Goal: Entertainment & Leisure: Consume media (video, audio)

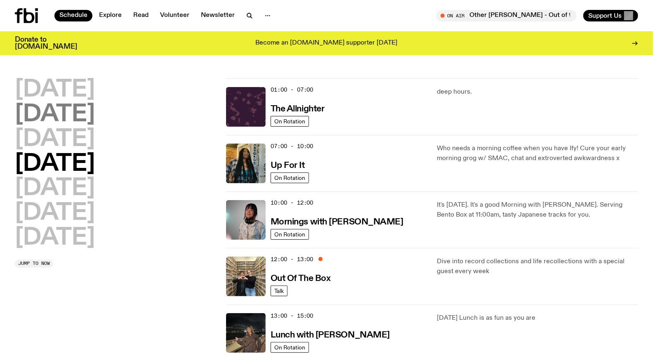
click at [77, 110] on h2 "[DATE]" at bounding box center [55, 114] width 80 height 23
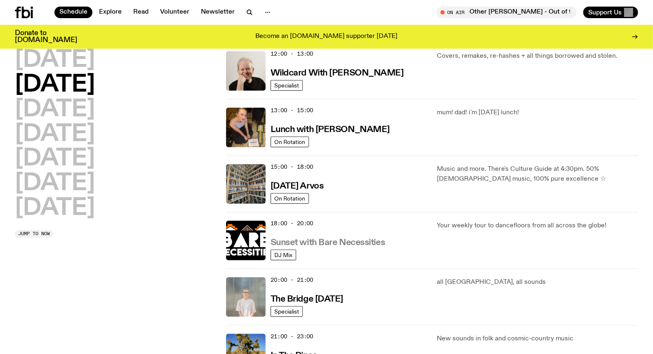
scroll to position [252, 0]
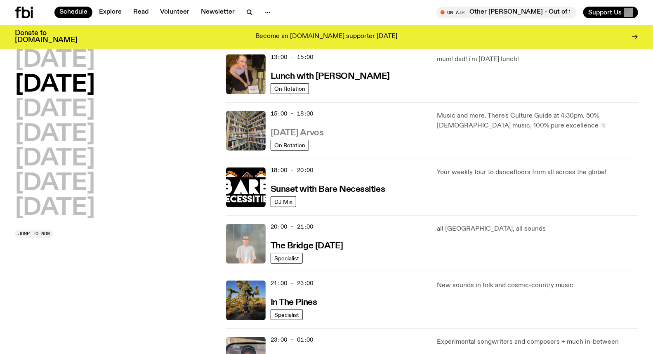
click at [317, 128] on link "[DATE] Arvos" at bounding box center [297, 132] width 53 height 10
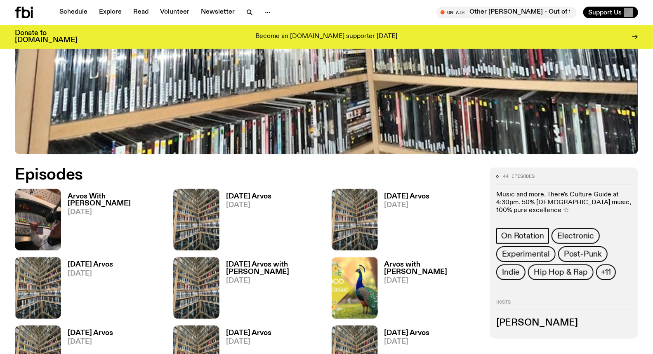
scroll to position [408, 0]
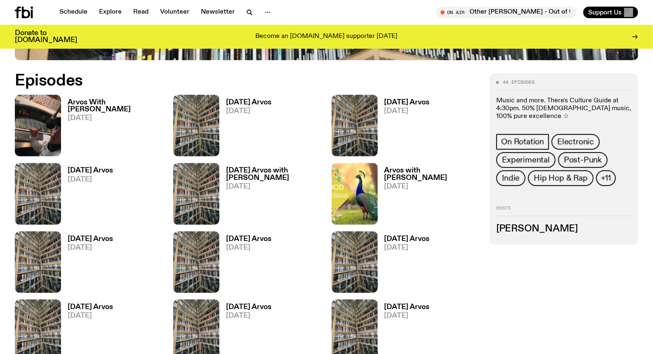
click at [144, 105] on h3 "Arvos With [PERSON_NAME]" at bounding box center [116, 106] width 96 height 14
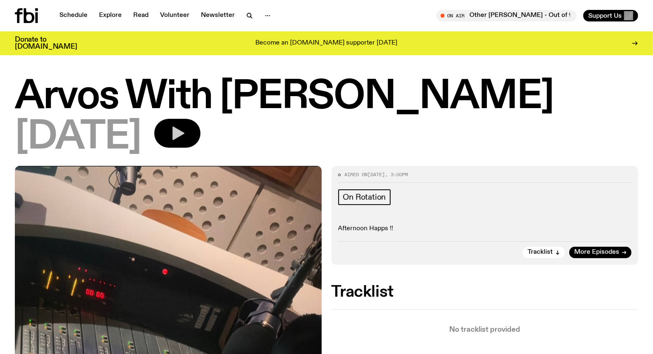
click at [185, 133] on icon "button" at bounding box center [179, 134] width 12 height 14
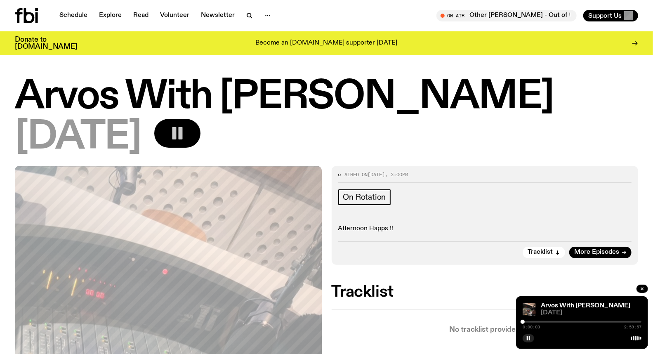
click at [632, 300] on div "Arvos With [PERSON_NAME] [DATE] 0:00:03 2:59:57" at bounding box center [582, 322] width 132 height 53
drag, startPoint x: 524, startPoint y: 319, endPoint x: 537, endPoint y: 320, distance: 13.2
click at [537, 320] on div "0:00:17 2:59:57" at bounding box center [582, 324] width 119 height 10
drag, startPoint x: 523, startPoint y: 322, endPoint x: 576, endPoint y: 314, distance: 53.8
click at [576, 314] on div "Arvos With [PERSON_NAME] [DATE] 1:20:23 2:59:57" at bounding box center [582, 322] width 132 height 53
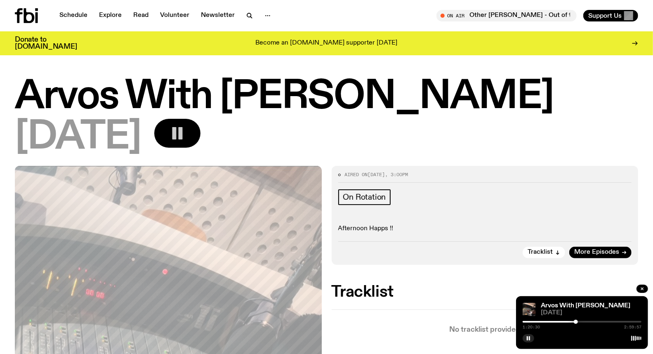
click at [579, 322] on div at bounding box center [582, 322] width 119 height 2
click at [578, 321] on div at bounding box center [578, 322] width 4 height 4
click at [580, 321] on div at bounding box center [582, 322] width 119 height 2
click at [584, 322] on div at bounding box center [582, 322] width 119 height 2
click at [527, 336] on icon "button" at bounding box center [528, 338] width 5 height 5
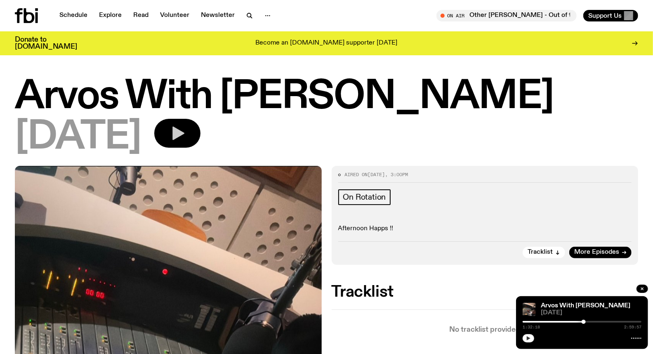
click at [531, 334] on div at bounding box center [582, 338] width 119 height 10
click at [531, 336] on button "button" at bounding box center [529, 338] width 12 height 8
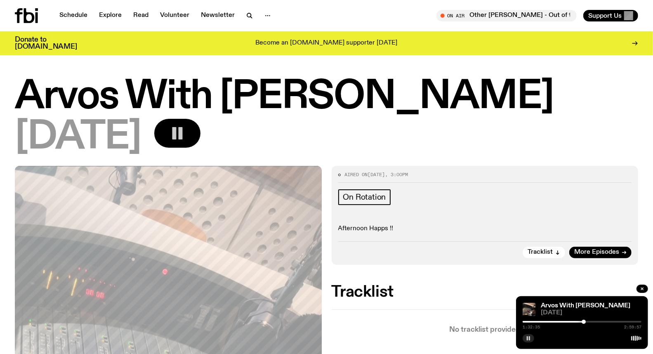
click at [528, 337] on rect "button" at bounding box center [527, 338] width 1 height 4
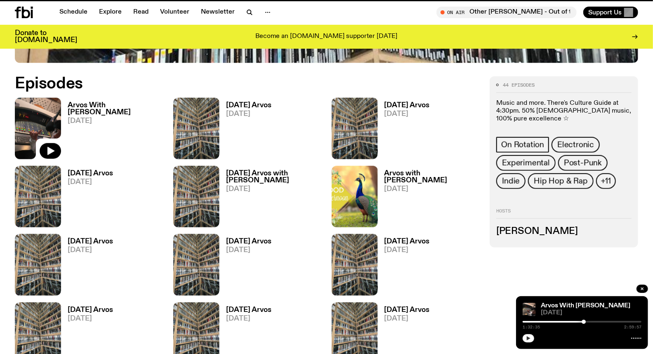
scroll to position [402, 0]
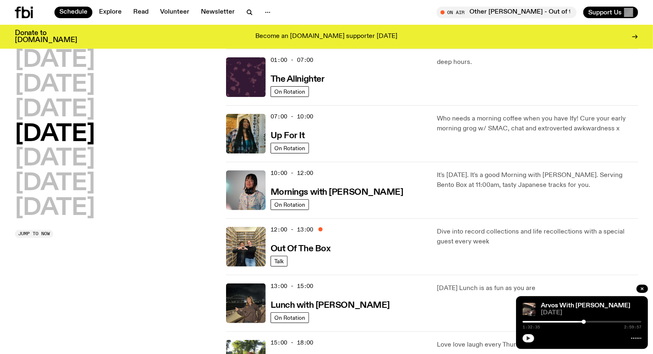
scroll to position [23, 0]
click at [300, 286] on span "13:00 - 15:00" at bounding box center [292, 287] width 43 height 8
click at [248, 298] on img at bounding box center [246, 304] width 40 height 40
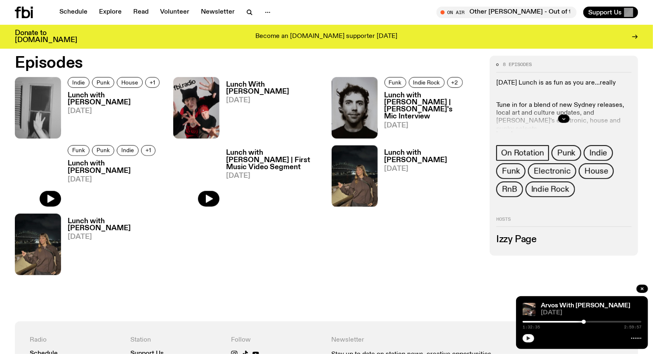
scroll to position [410, 0]
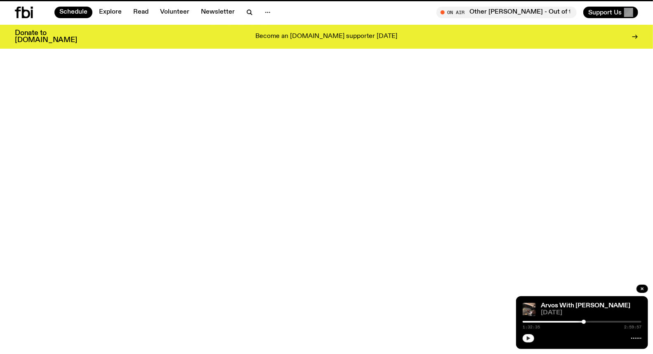
scroll to position [23, 0]
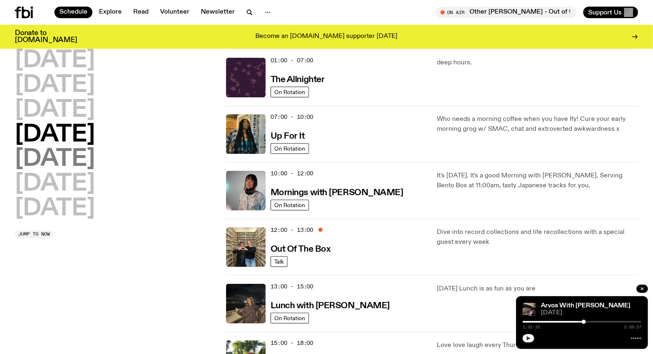
click at [48, 156] on h2 "[DATE]" at bounding box center [55, 159] width 80 height 23
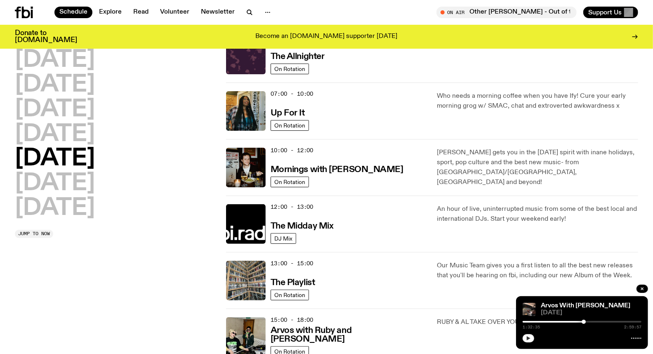
scroll to position [0, 0]
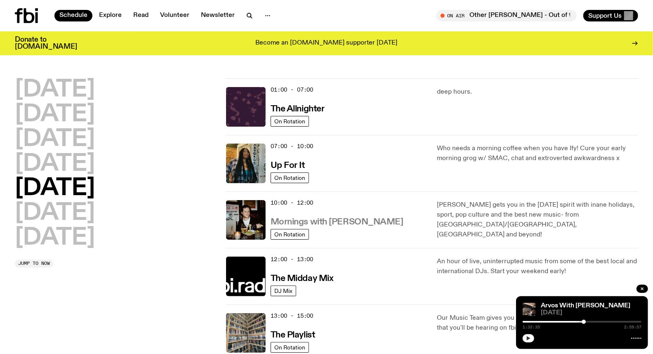
click at [351, 225] on h3 "Mornings with [PERSON_NAME]" at bounding box center [337, 222] width 133 height 9
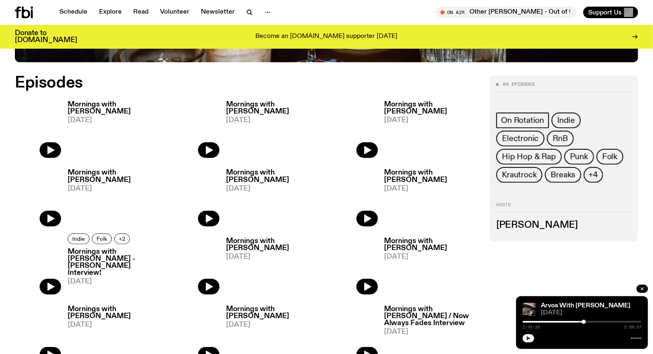
scroll to position [362, 0]
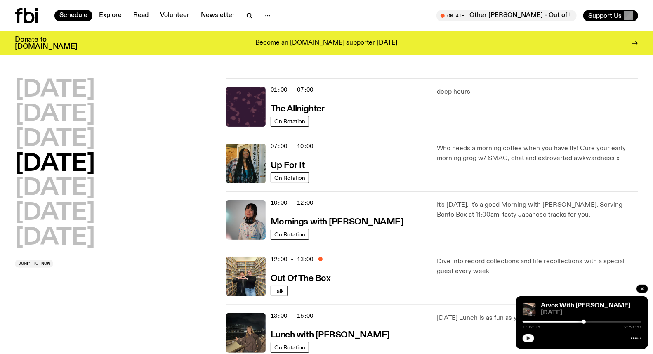
drag, startPoint x: 176, startPoint y: 166, endPoint x: 167, endPoint y: 156, distance: 13.7
click at [176, 166] on div "[DATE] [DATE] [DATE] [DATE] [DATE] [DATE] [DATE]" at bounding box center [115, 163] width 201 height 171
click at [95, 133] on h2 "[DATE]" at bounding box center [55, 139] width 80 height 23
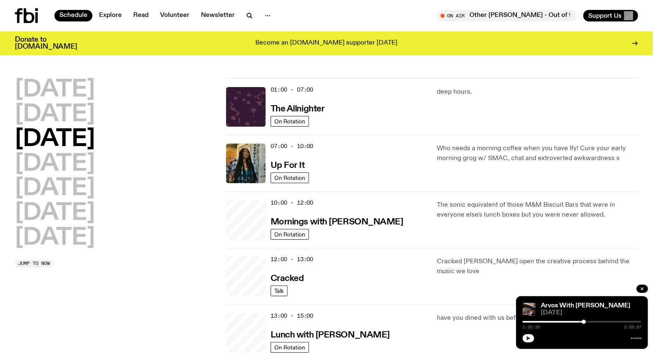
scroll to position [23, 0]
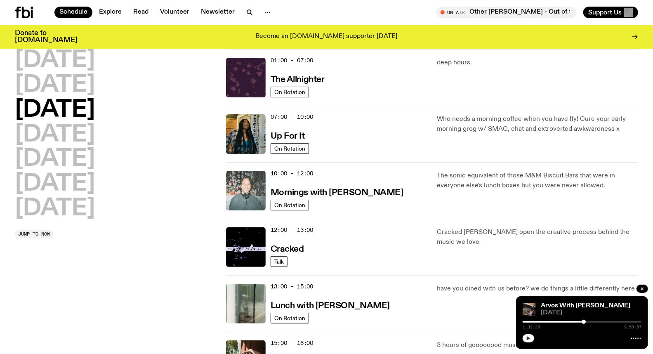
click at [258, 193] on img at bounding box center [246, 191] width 40 height 40
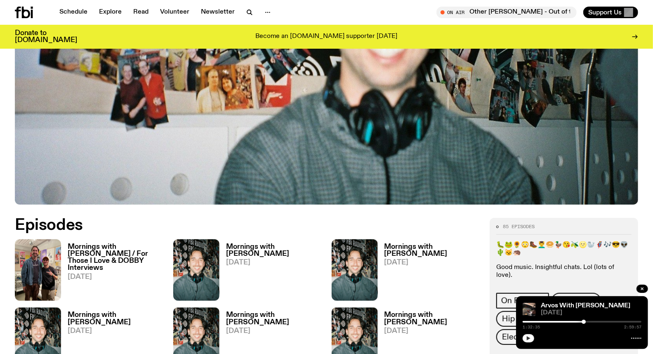
scroll to position [317, 0]
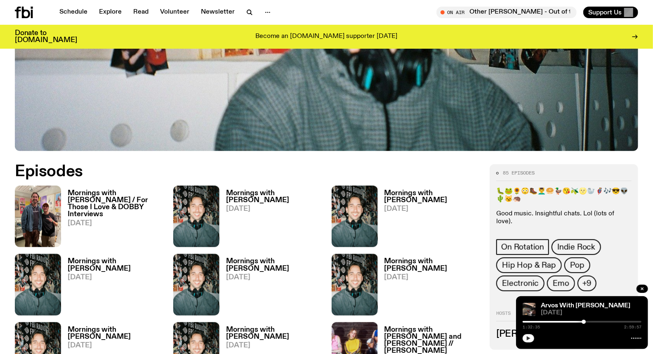
click at [127, 190] on h3 "Mornings with [PERSON_NAME] / For Those I Love & DOBBY Interviews" at bounding box center [116, 204] width 96 height 28
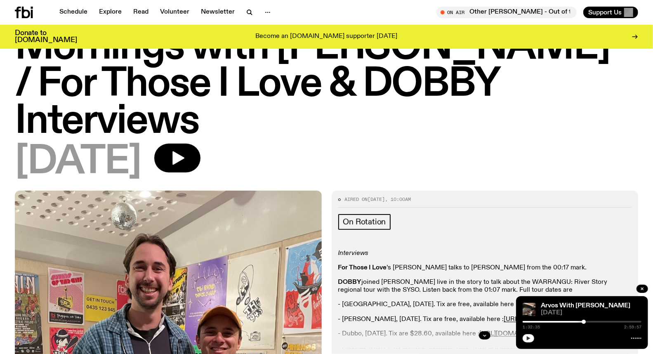
scroll to position [42, 0]
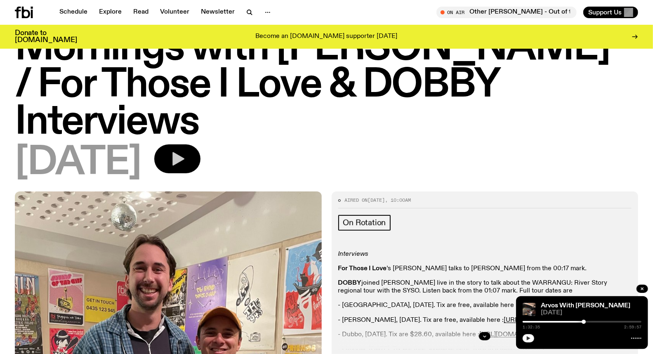
click at [185, 152] on icon "button" at bounding box center [179, 159] width 12 height 14
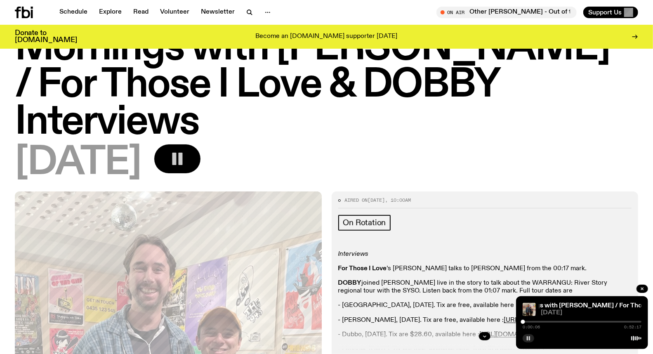
click at [531, 321] on div "0:00:06 0:52:17" at bounding box center [582, 324] width 119 height 10
click at [531, 323] on div at bounding box center [582, 322] width 119 height 2
click at [538, 322] on div at bounding box center [582, 322] width 119 height 2
click at [543, 322] on div at bounding box center [582, 322] width 119 height 2
click at [545, 322] on div at bounding box center [582, 322] width 119 height 2
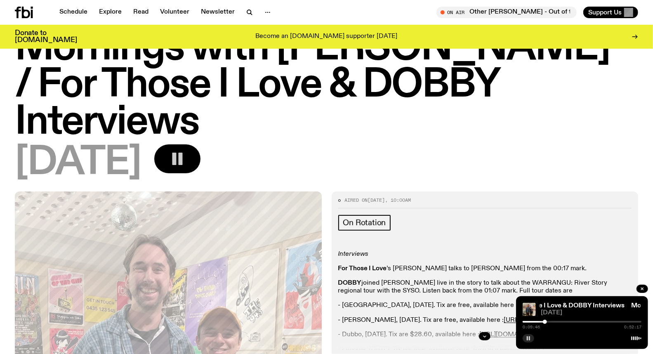
click at [550, 322] on div at bounding box center [582, 322] width 119 height 2
click at [547, 322] on div at bounding box center [490, 322] width 119 height 2
click at [543, 322] on div at bounding box center [487, 322] width 119 height 2
click at [584, 301] on div "Mornings with [PERSON_NAME] / For Those I Love & DOBBY Interviews Mornings with…" at bounding box center [582, 322] width 132 height 53
click at [548, 322] on div at bounding box center [582, 322] width 119 height 2
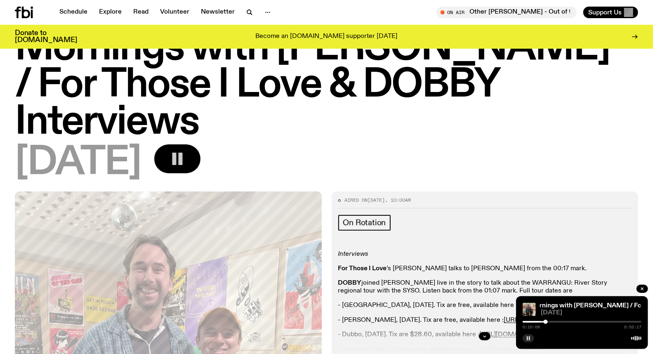
click at [546, 322] on div at bounding box center [546, 322] width 4 height 4
click at [526, 338] on icon "button" at bounding box center [528, 338] width 5 height 5
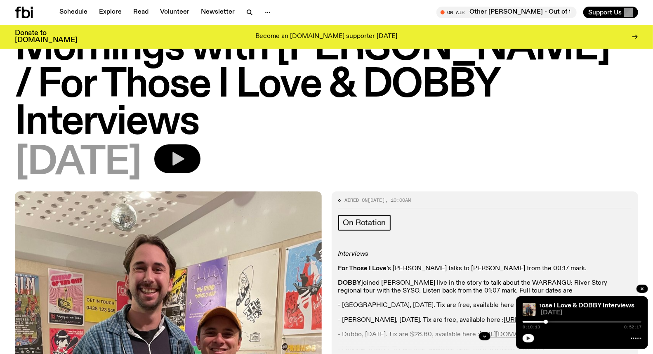
click at [523, 341] on button "button" at bounding box center [529, 338] width 12 height 8
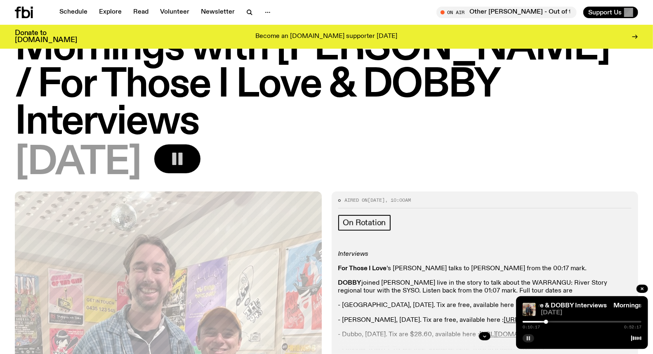
click at [523, 341] on button "button" at bounding box center [529, 338] width 12 height 8
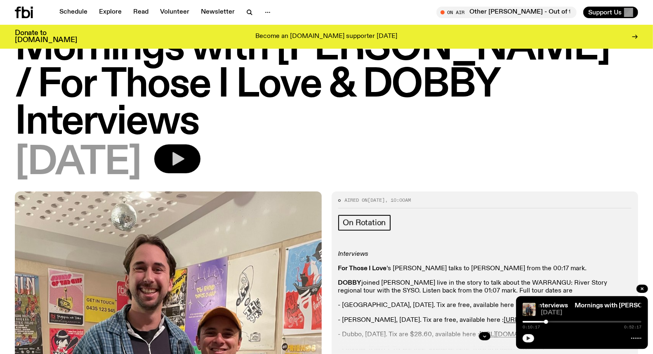
click at [528, 341] on icon "button" at bounding box center [528, 338] width 5 height 5
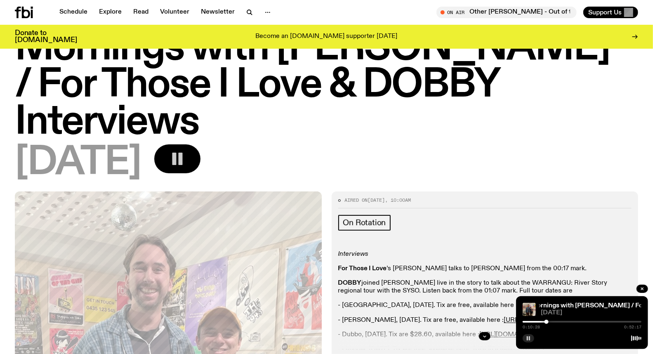
click at [547, 320] on div at bounding box center [547, 322] width 4 height 4
click at [523, 341] on div at bounding box center [582, 338] width 119 height 10
click at [549, 322] on div at bounding box center [582, 322] width 119 height 2
click at [552, 321] on div at bounding box center [582, 322] width 119 height 2
click at [554, 321] on div at bounding box center [582, 322] width 119 height 2
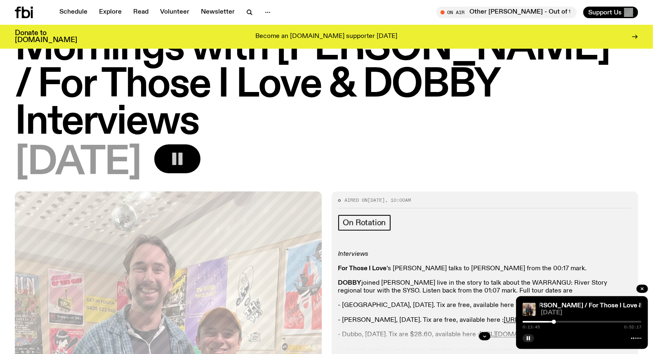
click at [552, 321] on div at bounding box center [554, 322] width 4 height 4
click at [550, 323] on div at bounding box center [493, 322] width 119 height 2
click at [552, 322] on div at bounding box center [582, 322] width 119 height 2
click at [530, 338] on rect "button" at bounding box center [529, 338] width 1 height 4
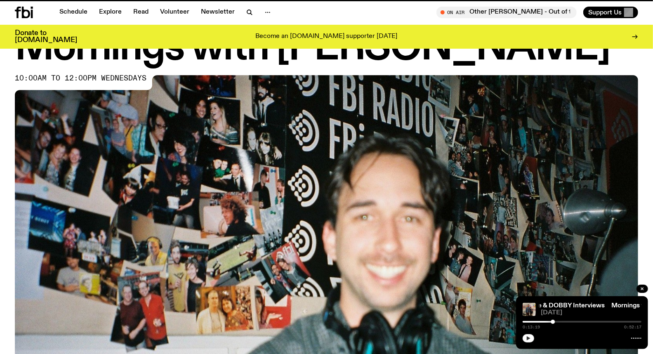
scroll to position [317, 0]
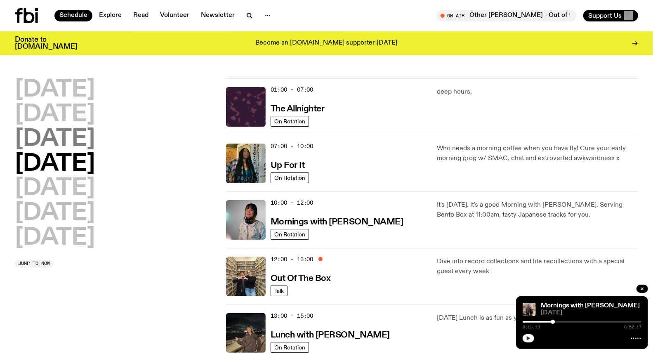
click at [95, 132] on h2 "[DATE]" at bounding box center [55, 139] width 80 height 23
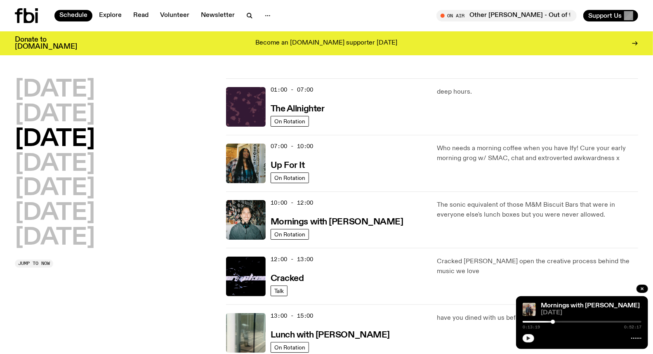
scroll to position [23, 0]
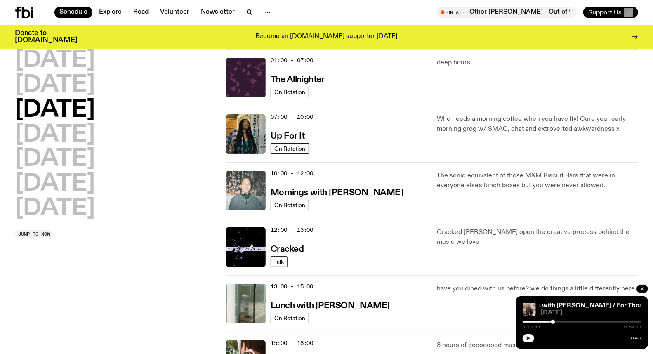
click at [248, 180] on img at bounding box center [246, 191] width 40 height 40
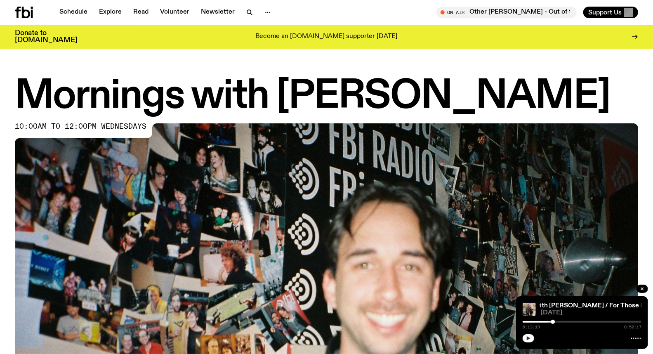
scroll to position [178, 0]
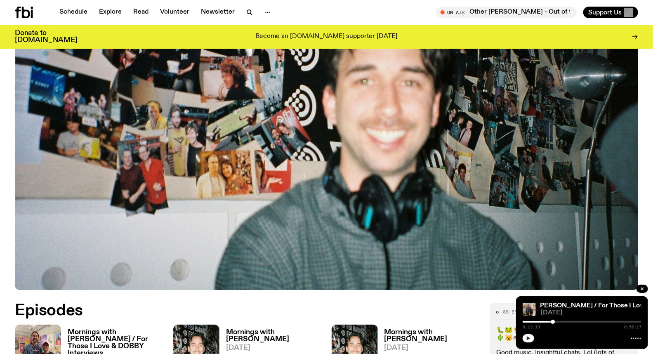
click at [527, 321] on div at bounding box center [493, 322] width 119 height 2
click at [528, 321] on div at bounding box center [527, 322] width 4 height 4
click at [532, 321] on div "0:02:18 0:52:17" at bounding box center [582, 324] width 119 height 10
click at [534, 321] on div at bounding box center [582, 322] width 119 height 2
click at [541, 322] on div at bounding box center [582, 322] width 119 height 2
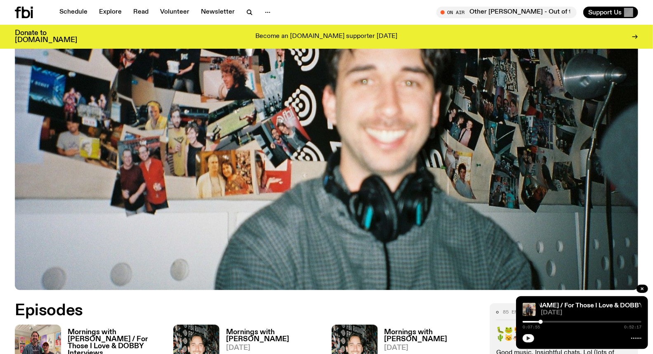
click at [532, 339] on button "button" at bounding box center [529, 338] width 12 height 8
click at [546, 322] on div at bounding box center [582, 322] width 119 height 2
click at [547, 321] on div at bounding box center [547, 322] width 4 height 4
click at [525, 337] on button "button" at bounding box center [529, 338] width 12 height 8
click at [568, 320] on div "0:10:29 0:52:17" at bounding box center [582, 324] width 119 height 10
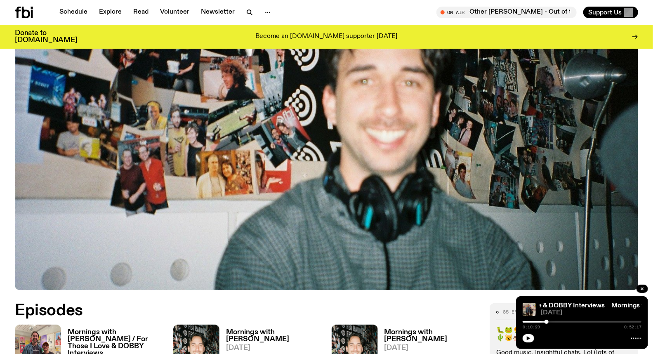
click at [568, 323] on div at bounding box center [582, 322] width 119 height 2
click at [580, 323] on div at bounding box center [582, 322] width 119 height 2
click at [596, 322] on div at bounding box center [582, 322] width 119 height 2
click at [529, 323] on div at bounding box center [537, 322] width 119 height 2
click at [537, 323] on div at bounding box center [582, 322] width 119 height 2
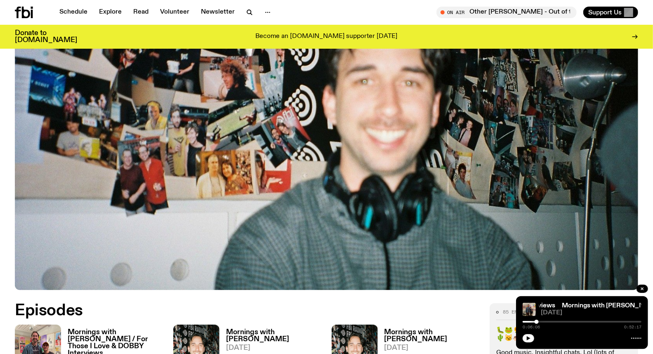
click at [547, 320] on div "0:06:06 0:52:17" at bounding box center [582, 324] width 119 height 10
click at [542, 321] on div at bounding box center [582, 322] width 119 height 2
click at [547, 322] on div at bounding box center [582, 322] width 119 height 2
click at [546, 322] on div at bounding box center [546, 322] width 4 height 4
click at [529, 341] on icon "button" at bounding box center [528, 338] width 5 height 5
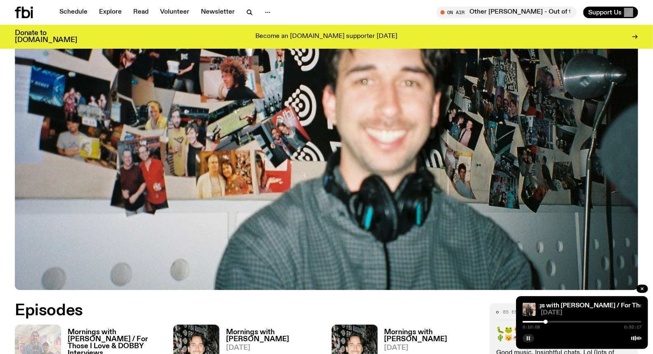
drag, startPoint x: 543, startPoint y: 322, endPoint x: 539, endPoint y: 322, distance: 4.6
click at [539, 322] on div at bounding box center [486, 322] width 119 height 2
click at [542, 321] on div at bounding box center [582, 322] width 119 height 2
click at [543, 322] on div at bounding box center [543, 322] width 4 height 4
click at [546, 322] on div at bounding box center [582, 322] width 119 height 2
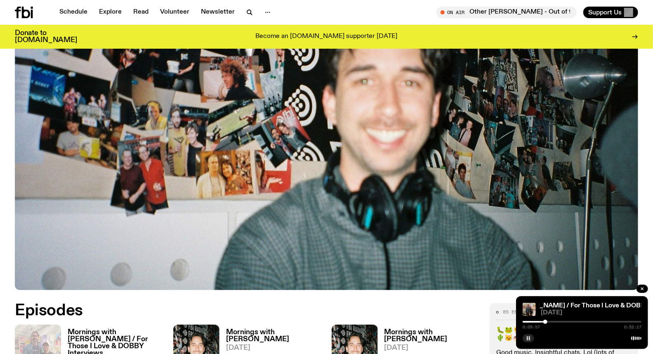
click at [545, 321] on div at bounding box center [546, 322] width 4 height 4
click at [542, 323] on div at bounding box center [485, 322] width 119 height 2
click at [554, 321] on div at bounding box center [582, 322] width 119 height 2
click at [552, 323] on div at bounding box center [552, 322] width 4 height 4
click at [547, 321] on div at bounding box center [492, 322] width 119 height 2
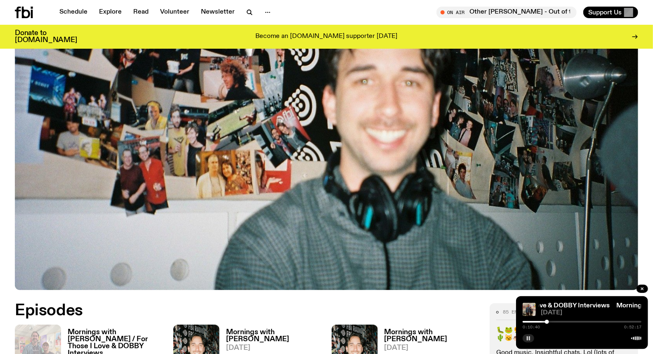
click at [550, 321] on div at bounding box center [582, 322] width 119 height 2
click at [550, 321] on div at bounding box center [550, 322] width 4 height 4
click at [551, 321] on div at bounding box center [550, 322] width 4 height 4
click at [554, 322] on div at bounding box center [582, 322] width 119 height 2
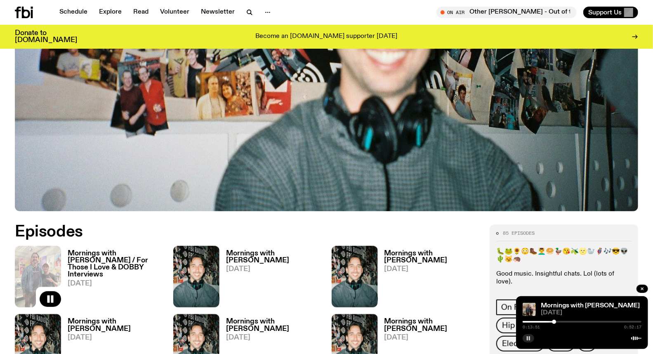
scroll to position [270, 0]
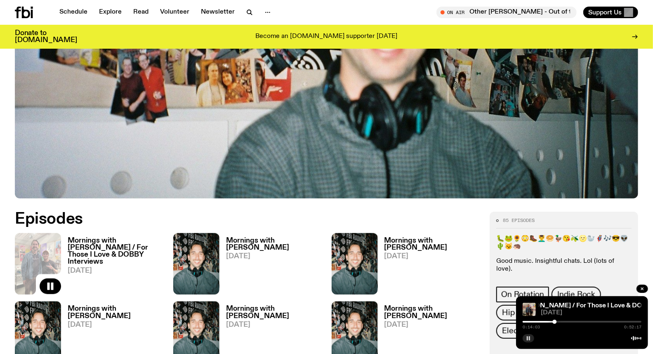
click at [528, 336] on icon "button" at bounding box center [528, 338] width 5 height 5
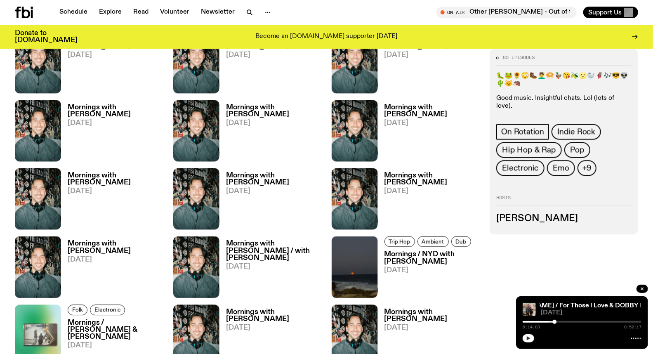
scroll to position [958, 0]
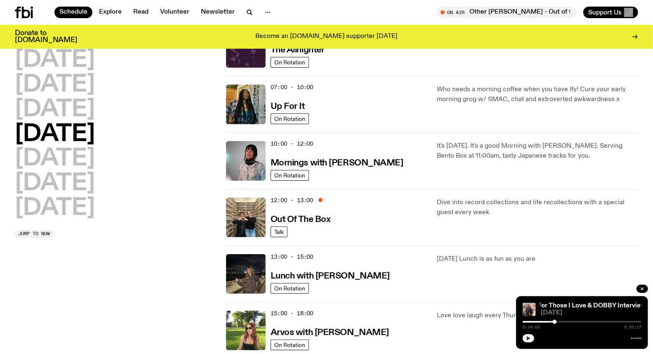
scroll to position [69, 0]
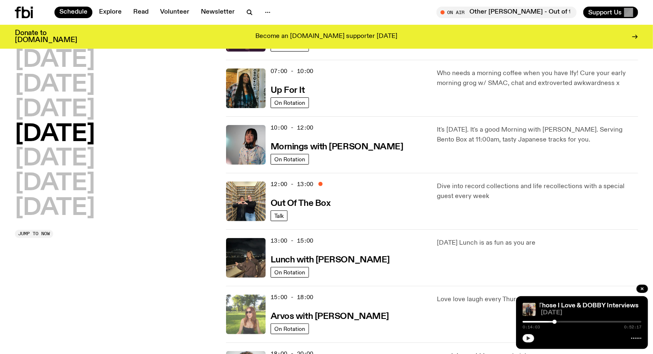
click at [260, 305] on img at bounding box center [246, 315] width 40 height 40
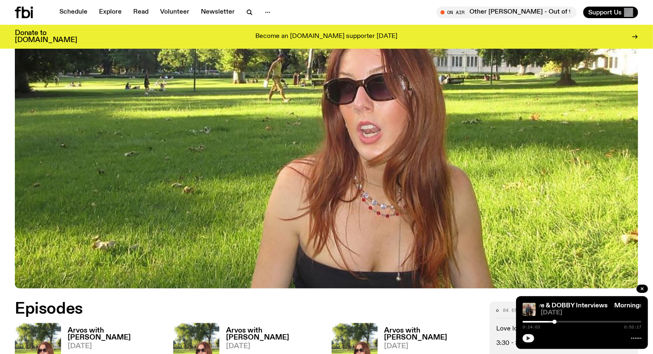
scroll to position [363, 0]
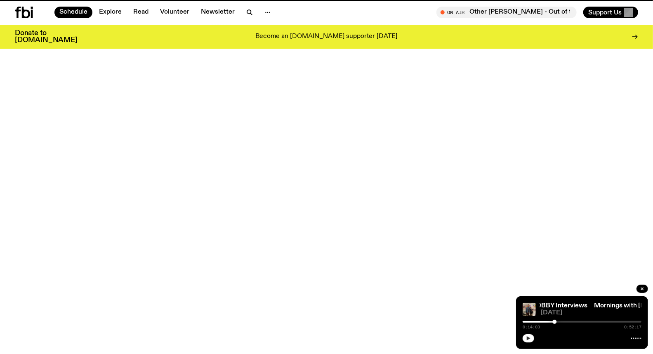
scroll to position [69, 0]
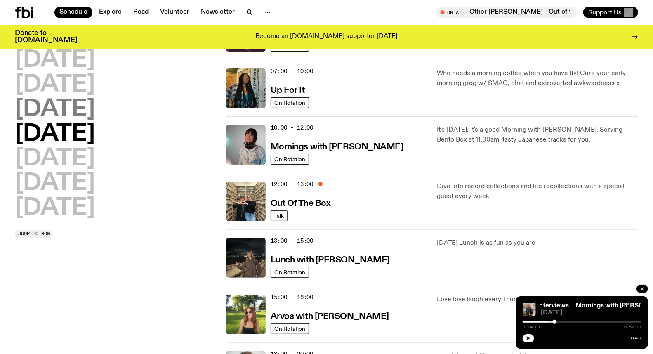
click at [95, 112] on h2 "[DATE]" at bounding box center [55, 109] width 80 height 23
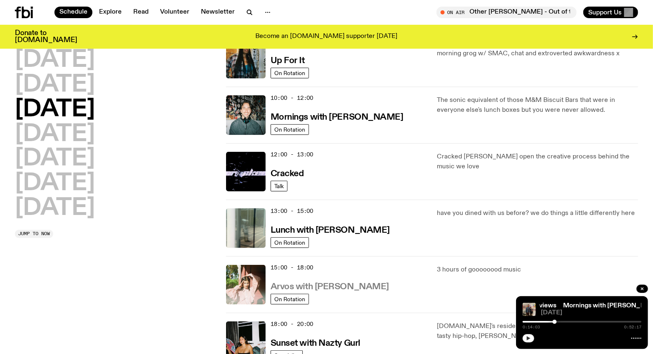
scroll to position [114, 0]
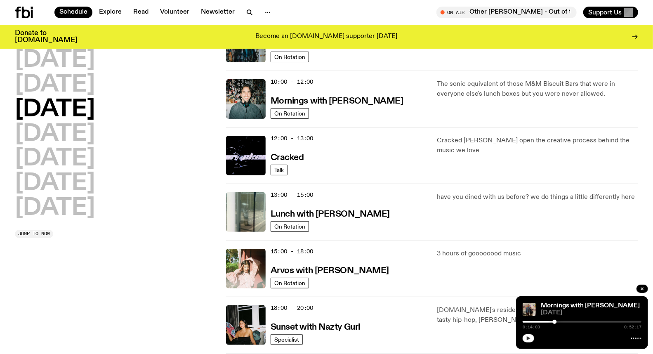
click at [290, 252] on span "15:00 - 18:00" at bounding box center [292, 252] width 43 height 8
click at [232, 270] on img at bounding box center [246, 269] width 40 height 40
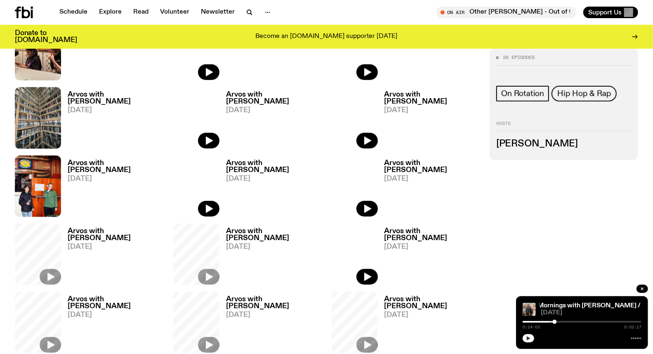
scroll to position [316, 0]
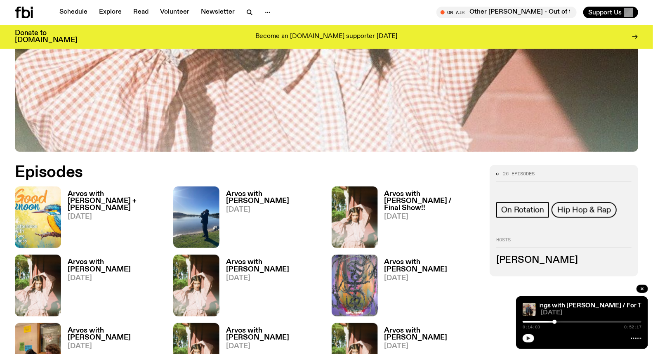
click at [129, 206] on link "Arvos with [PERSON_NAME] + [PERSON_NAME] [DATE]" at bounding box center [112, 219] width 102 height 57
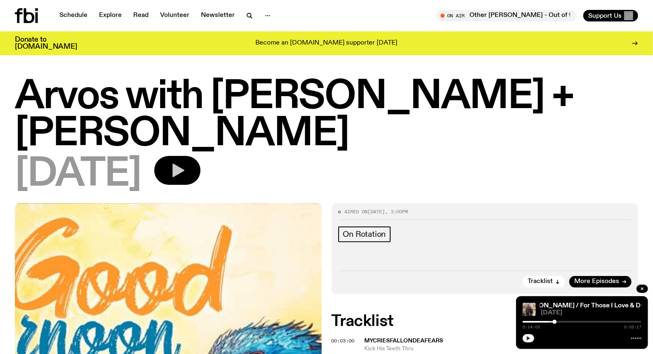
click at [187, 156] on button "button" at bounding box center [177, 170] width 46 height 29
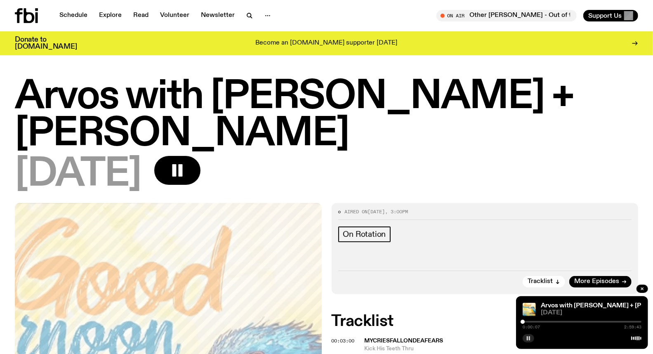
click at [526, 322] on div at bounding box center [582, 322] width 119 height 2
click at [530, 336] on icon "button" at bounding box center [528, 338] width 5 height 5
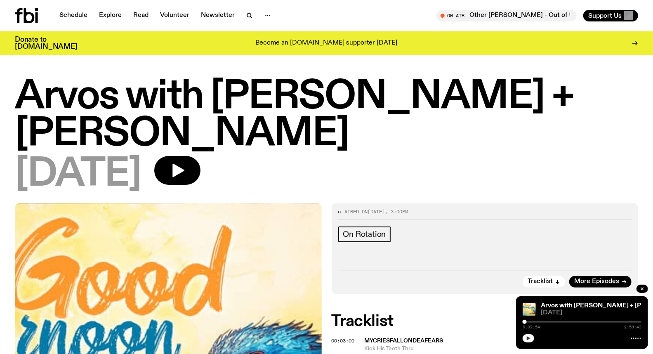
click at [525, 322] on div at bounding box center [525, 322] width 4 height 4
click at [523, 322] on div at bounding box center [523, 322] width 4 height 4
click at [531, 338] on icon "button" at bounding box center [528, 338] width 5 height 5
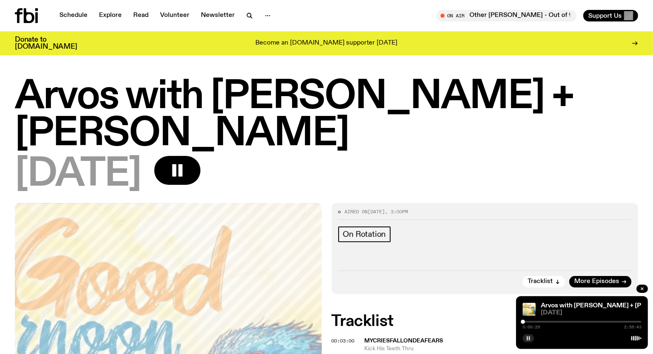
click at [530, 340] on icon "button" at bounding box center [528, 338] width 5 height 5
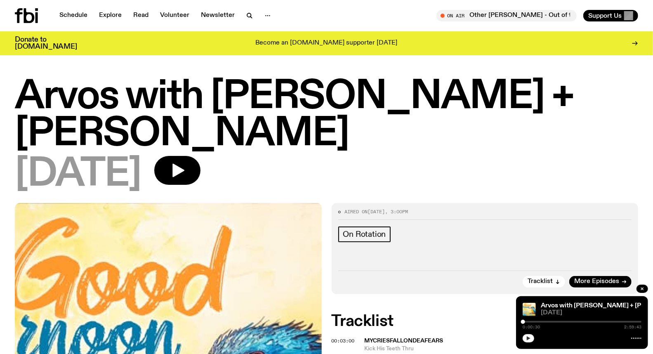
click at [530, 340] on icon "button" at bounding box center [528, 338] width 5 height 5
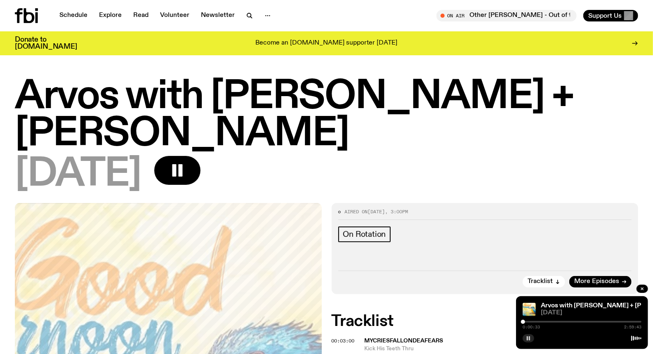
click at [629, 300] on div "Arvos with [PERSON_NAME] + [PERSON_NAME] [DATE] 0:00:33 2:59:43" at bounding box center [582, 322] width 132 height 53
click at [612, 314] on h2 "Tracklist" at bounding box center [485, 321] width 307 height 15
click at [527, 322] on div at bounding box center [582, 322] width 119 height 2
click at [526, 323] on div at bounding box center [526, 322] width 4 height 4
click at [528, 322] on div at bounding box center [527, 322] width 4 height 4
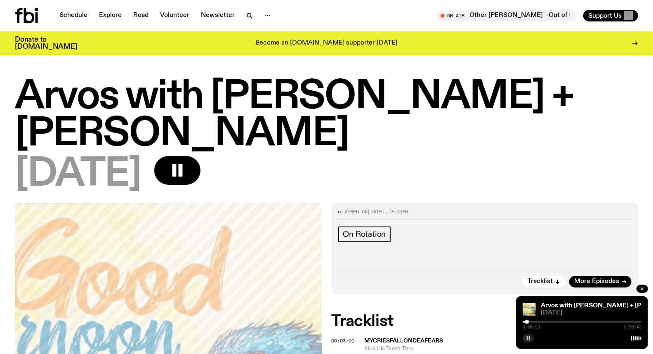
click at [535, 322] on div at bounding box center [582, 322] width 119 height 2
click at [530, 337] on rect "button" at bounding box center [529, 338] width 1 height 4
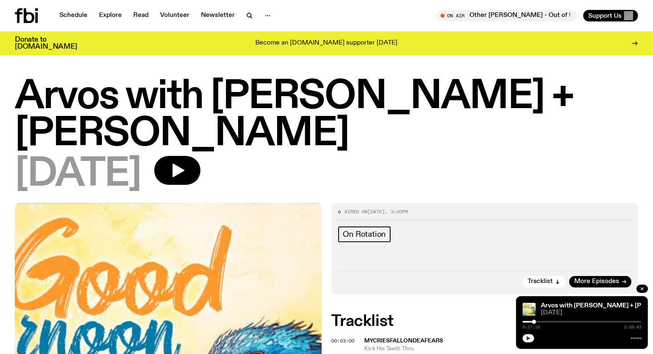
click at [532, 339] on button "button" at bounding box center [529, 338] width 12 height 8
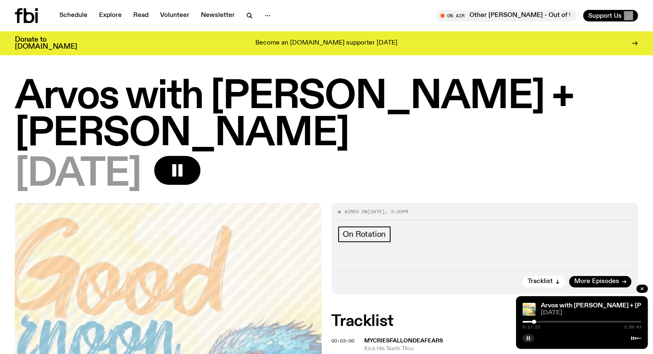
click at [533, 336] on button "button" at bounding box center [529, 338] width 12 height 8
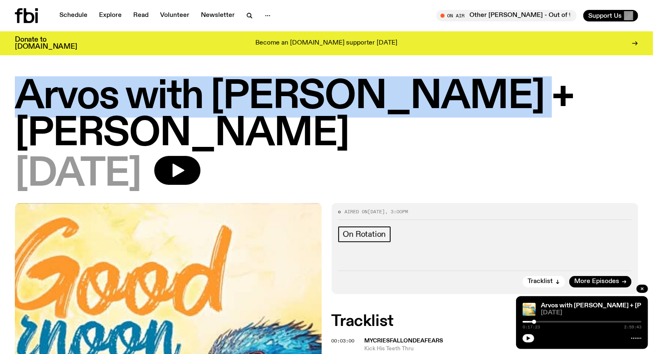
drag, startPoint x: 499, startPoint y: 92, endPoint x: 22, endPoint y: 83, distance: 477.7
click at [22, 83] on h1 "Arvos with [PERSON_NAME] + [PERSON_NAME]" at bounding box center [327, 115] width 624 height 74
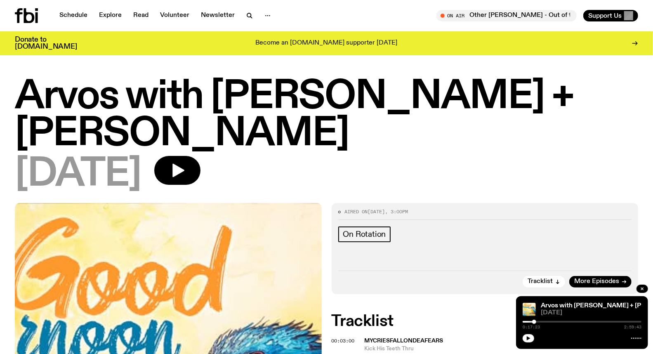
drag, startPoint x: 22, startPoint y: 83, endPoint x: 120, endPoint y: 136, distance: 111.2
click at [120, 136] on div "Arvos with [PERSON_NAME] + [PERSON_NAME] [DATE]" at bounding box center [327, 135] width 624 height 115
